Goal: Obtain resource: Download file/media

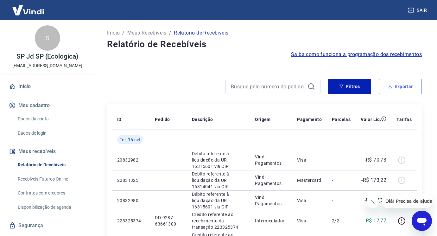
click at [397, 88] on button "Exportar" at bounding box center [400, 86] width 43 height 15
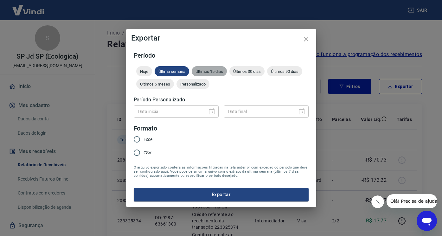
click at [220, 72] on span "Últimos 15 dias" at bounding box center [209, 71] width 35 height 5
click at [140, 140] on input "Excel" at bounding box center [136, 139] width 13 height 13
radio input "true"
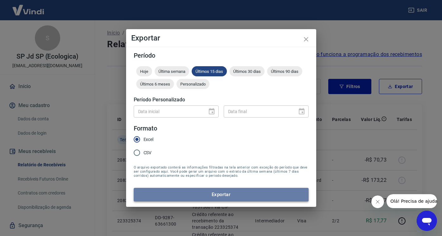
click at [191, 194] on button "Exportar" at bounding box center [221, 194] width 175 height 13
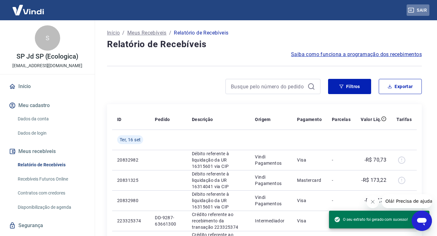
click at [426, 10] on button "Sair" at bounding box center [418, 10] width 23 height 12
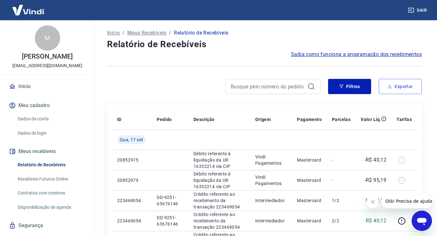
click at [391, 83] on button "Exportar" at bounding box center [400, 86] width 43 height 15
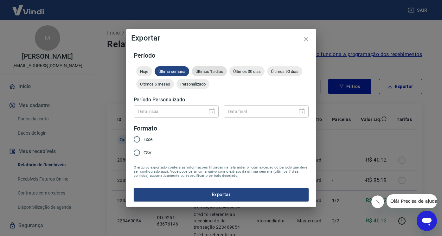
click at [211, 73] on span "Últimos 15 dias" at bounding box center [209, 71] width 35 height 5
click at [149, 138] on span "Excel" at bounding box center [148, 139] width 10 height 7
click at [143, 138] on input "Excel" at bounding box center [136, 139] width 13 height 13
radio input "true"
click at [188, 197] on button "Exportar" at bounding box center [221, 194] width 175 height 13
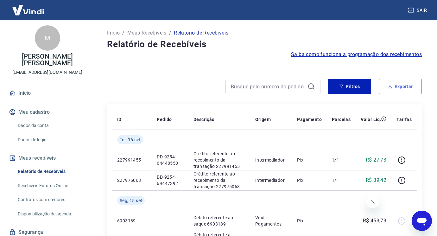
click at [387, 84] on button "Exportar" at bounding box center [400, 86] width 43 height 15
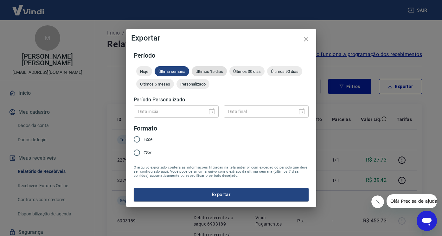
click at [207, 72] on span "Últimos 15 dias" at bounding box center [209, 71] width 35 height 5
click at [146, 138] on span "Excel" at bounding box center [148, 139] width 10 height 7
click at [143, 138] on input "Excel" at bounding box center [136, 139] width 13 height 13
radio input "true"
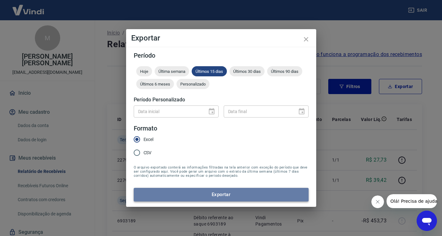
click at [178, 197] on button "Exportar" at bounding box center [221, 194] width 175 height 13
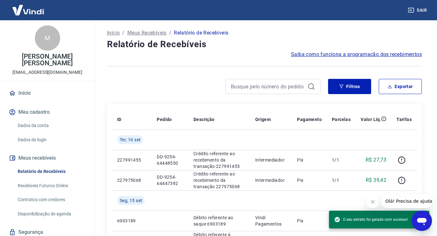
click at [419, 8] on button "Sair" at bounding box center [418, 10] width 23 height 12
